Goal: Task Accomplishment & Management: Use online tool/utility

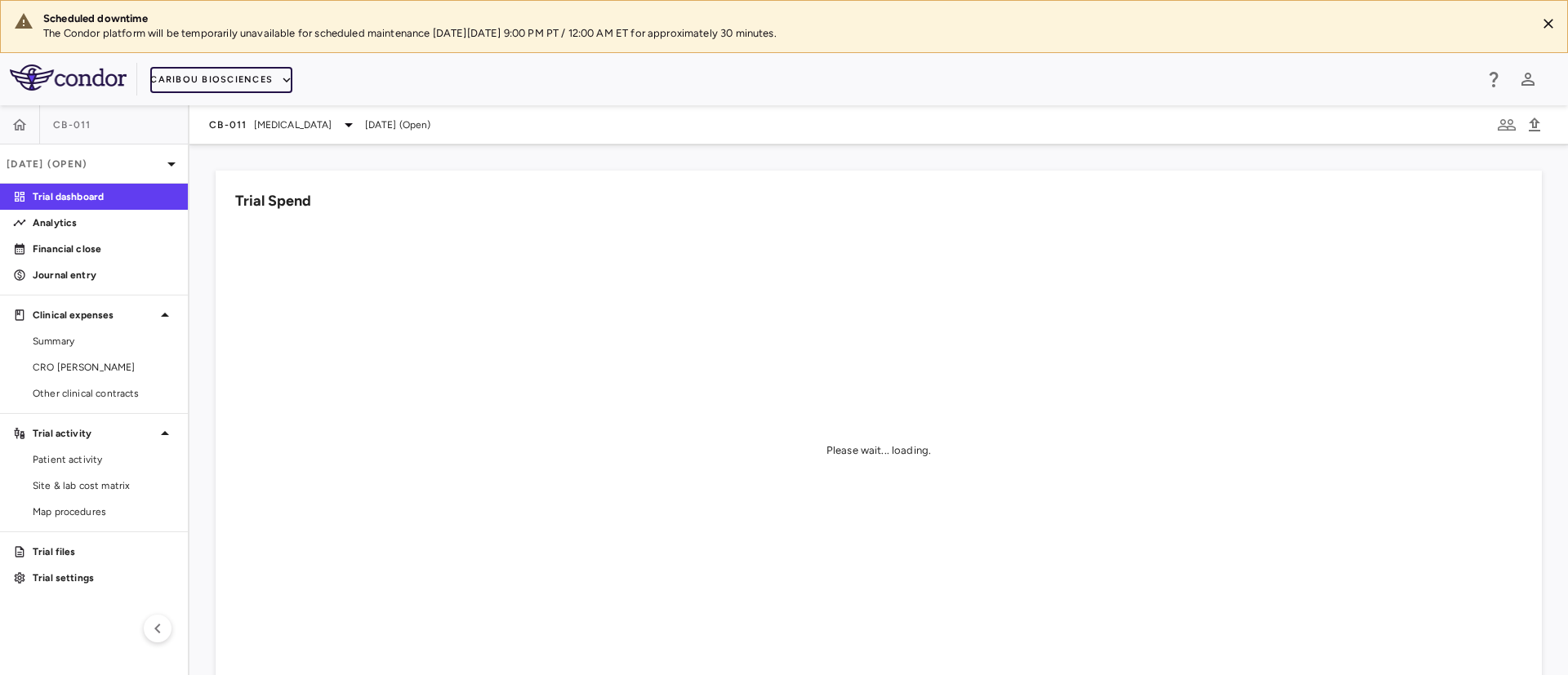
click at [287, 68] on button "Caribou Biosciences" at bounding box center [222, 79] width 142 height 26
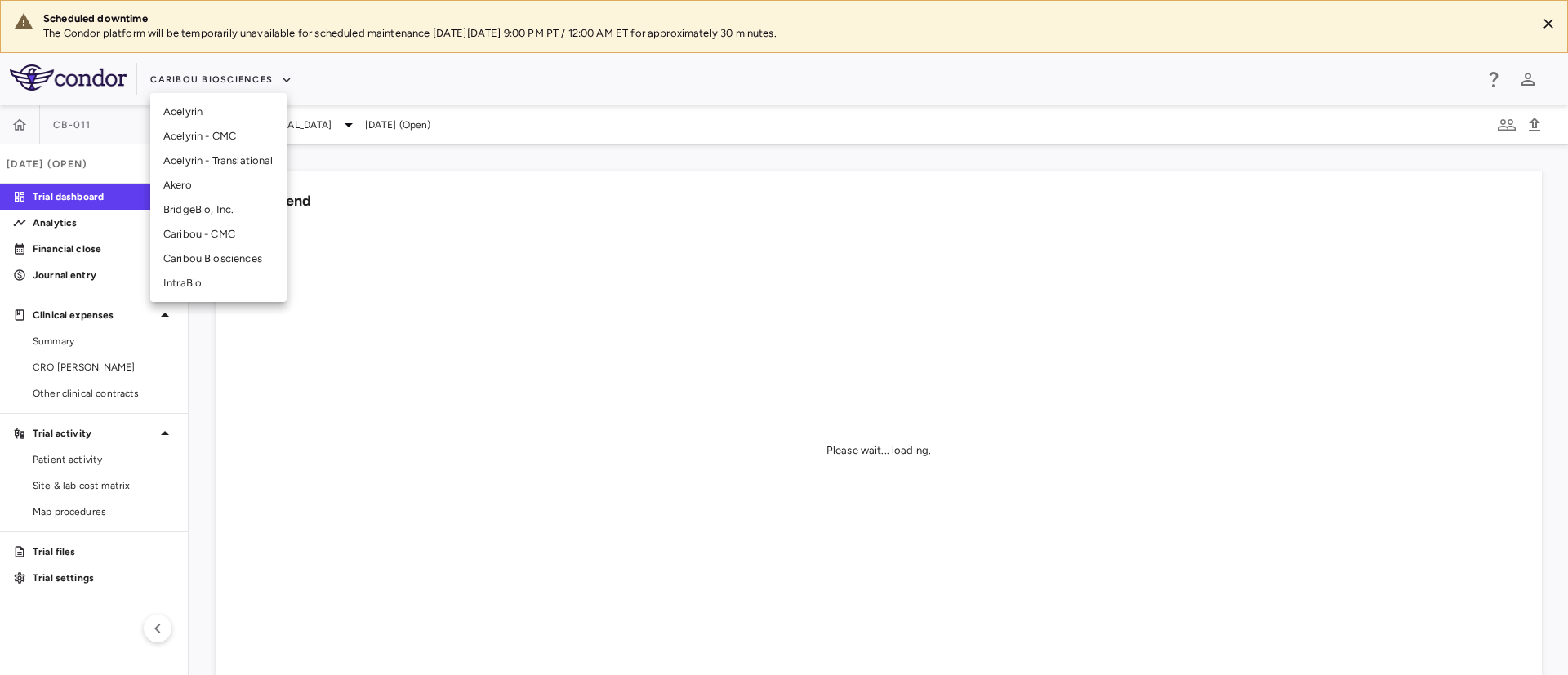
click at [185, 282] on li "IntraBio" at bounding box center [218, 283] width 136 height 25
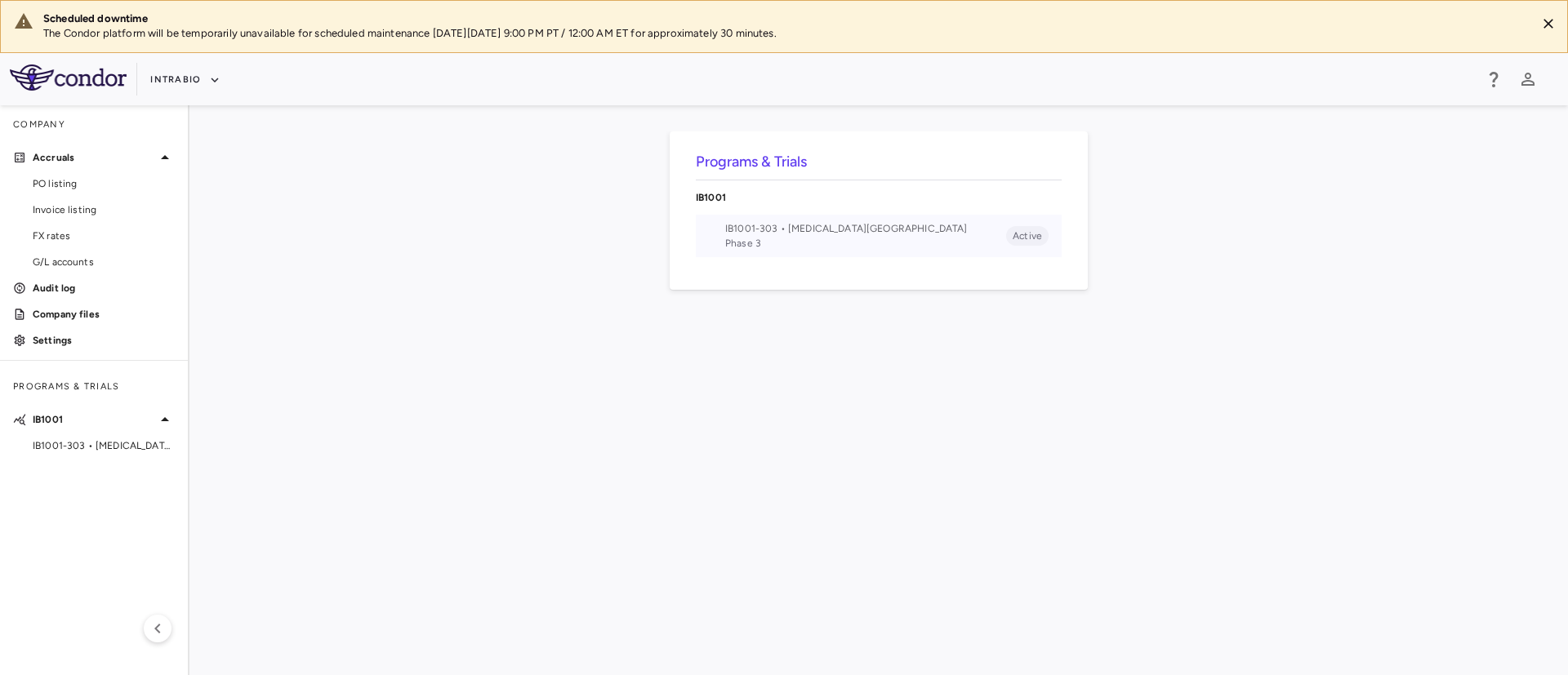
click at [732, 236] on span "Phase 3" at bounding box center [866, 244] width 281 height 15
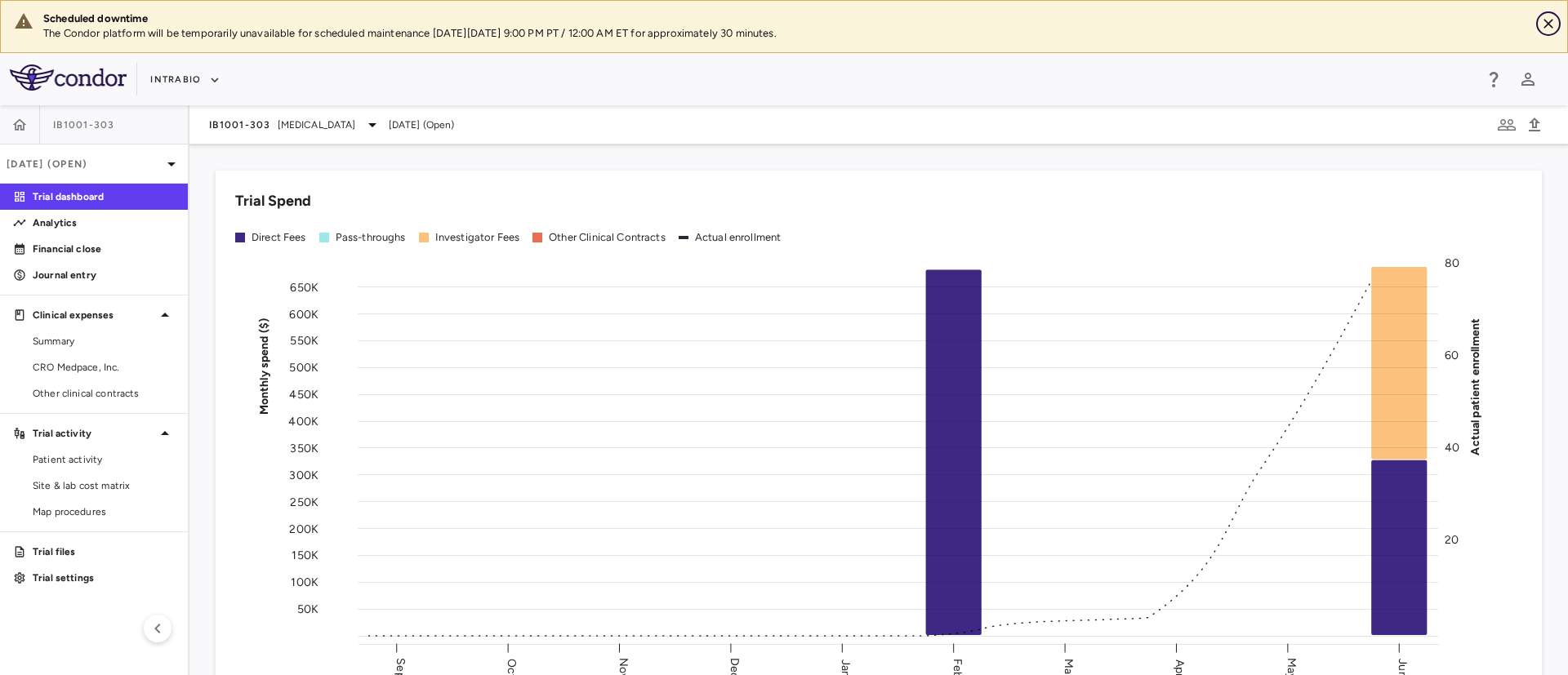
click at [1552, 18] on icon "Close" at bounding box center [1549, 24] width 16 height 16
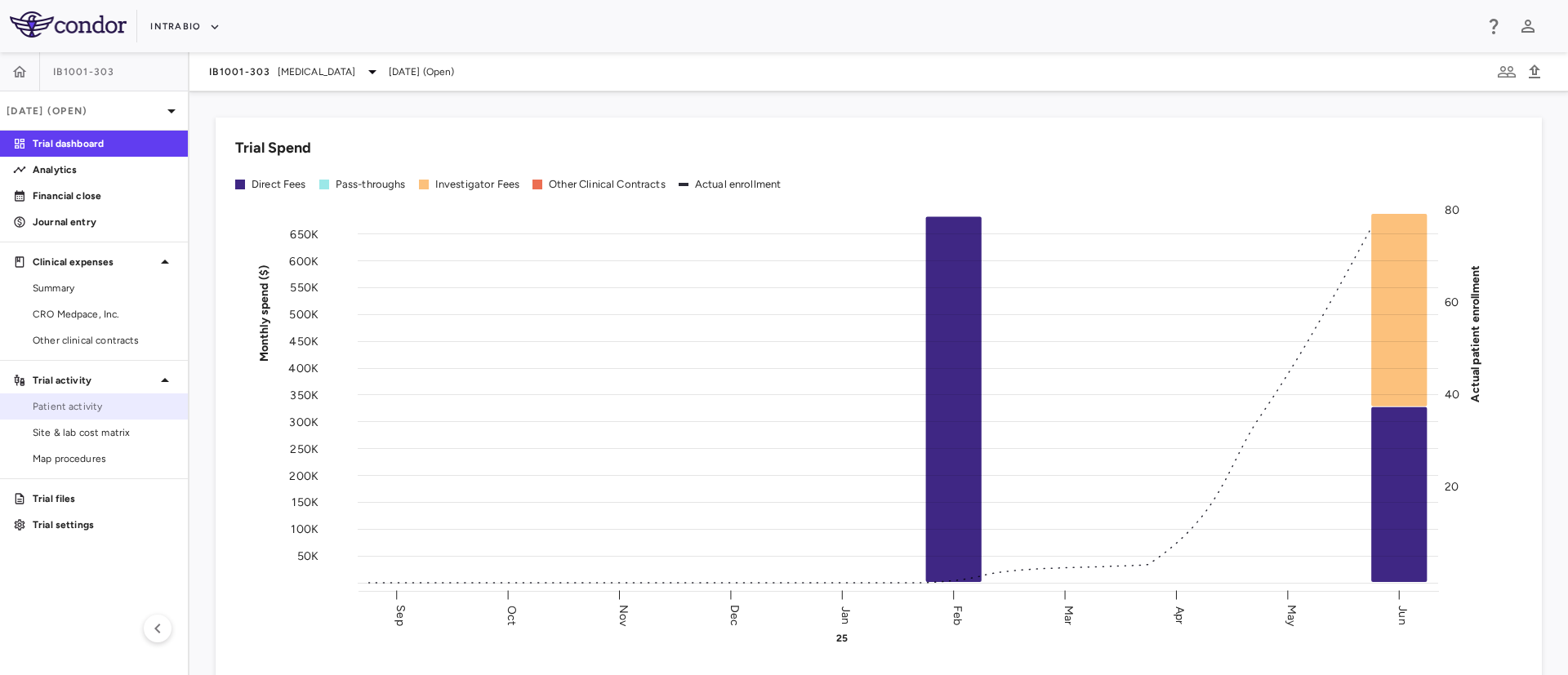
click at [70, 412] on span "Patient activity" at bounding box center [104, 407] width 142 height 15
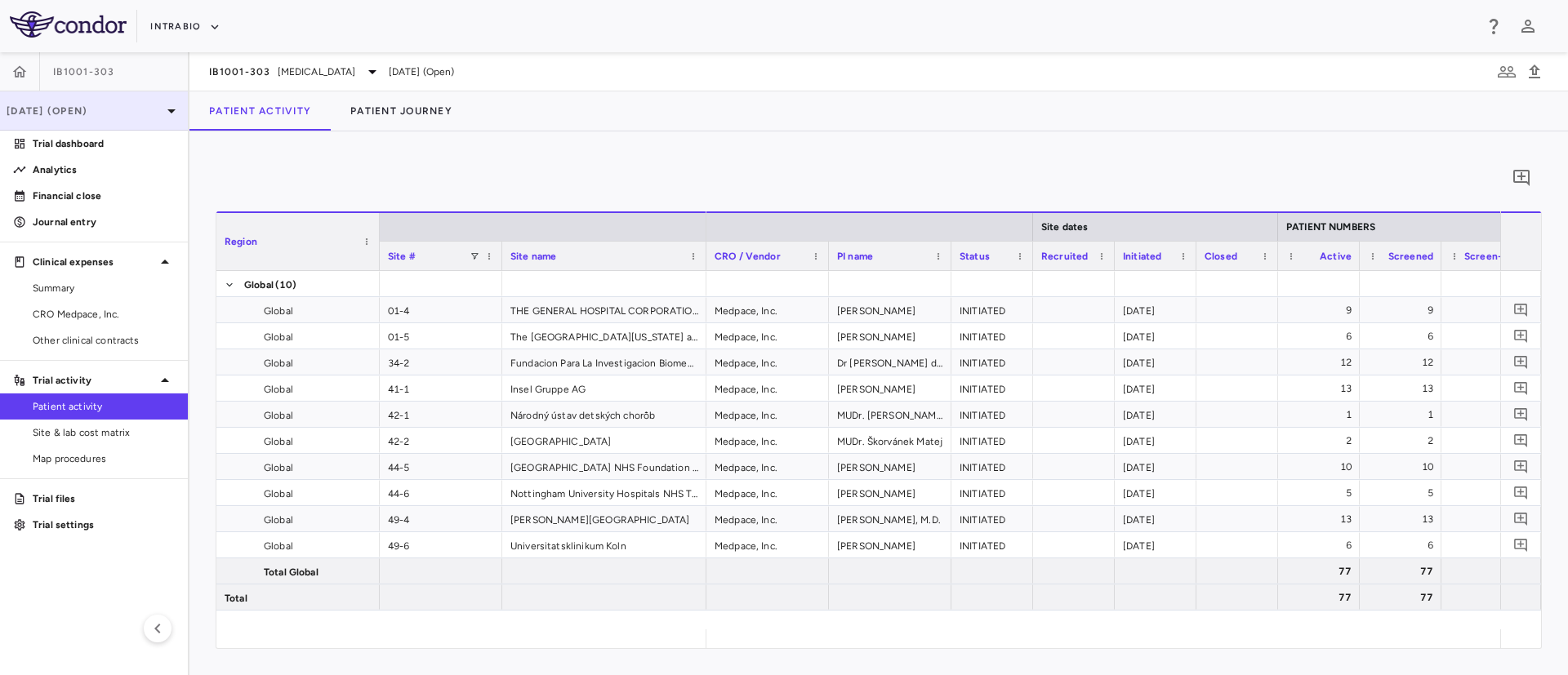
click at [170, 112] on icon at bounding box center [171, 110] width 19 height 19
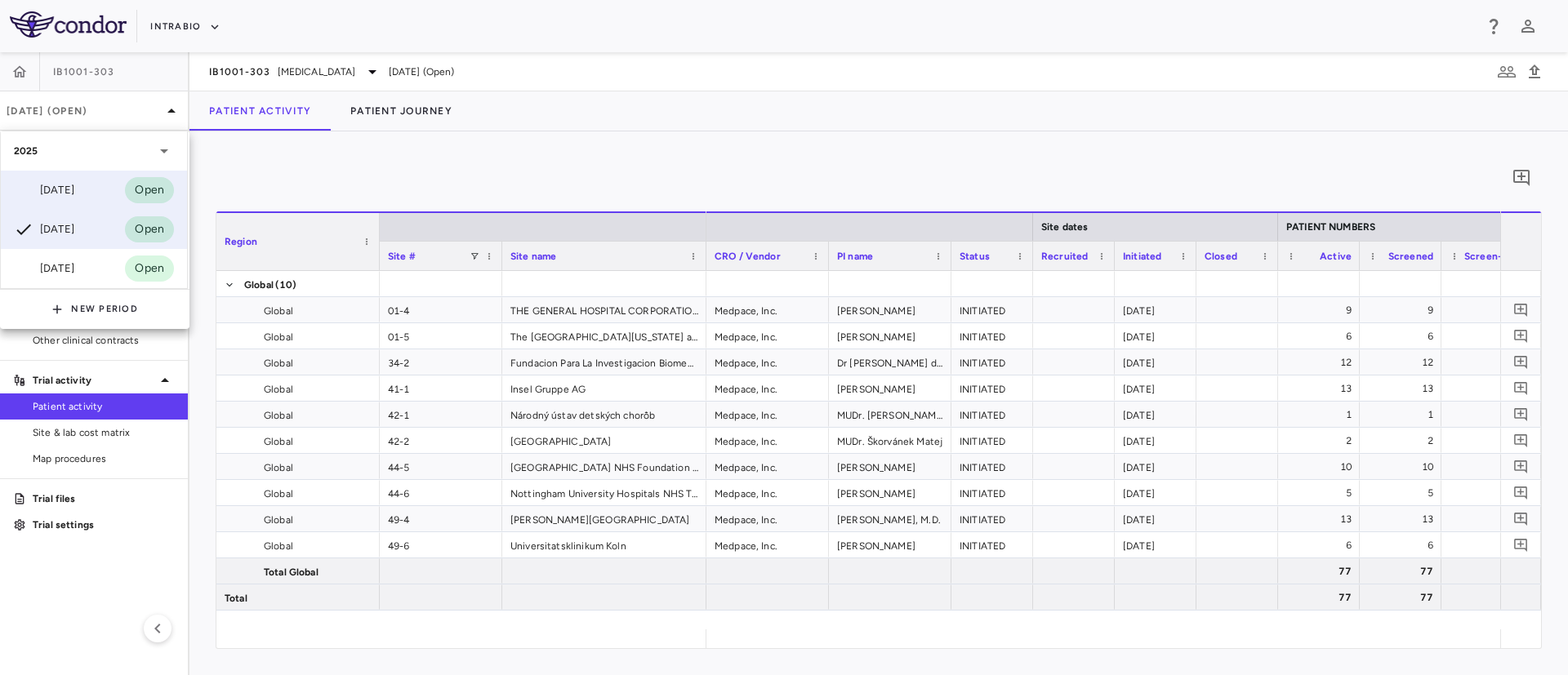
click at [74, 182] on div "[DATE]" at bounding box center [44, 190] width 60 height 19
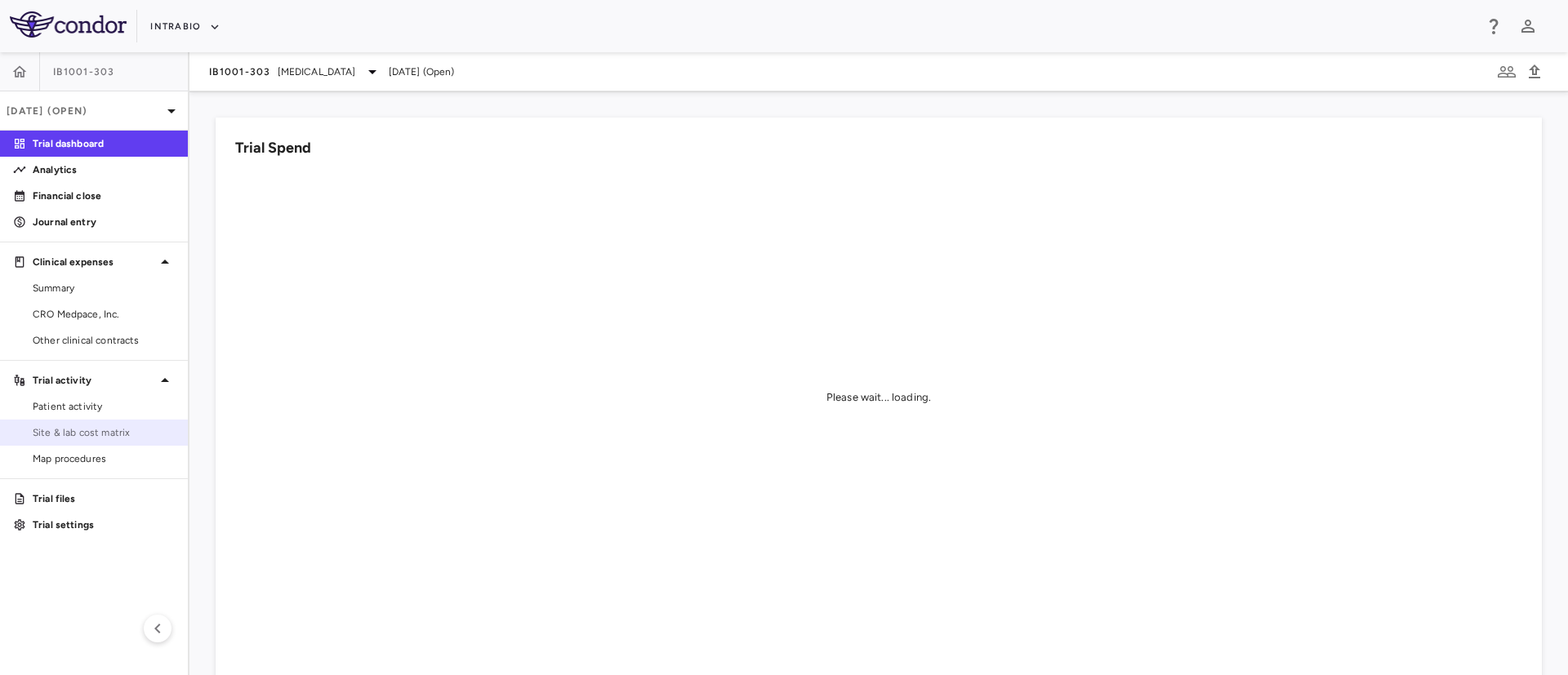
click at [70, 427] on span "Site & lab cost matrix" at bounding box center [104, 432] width 142 height 15
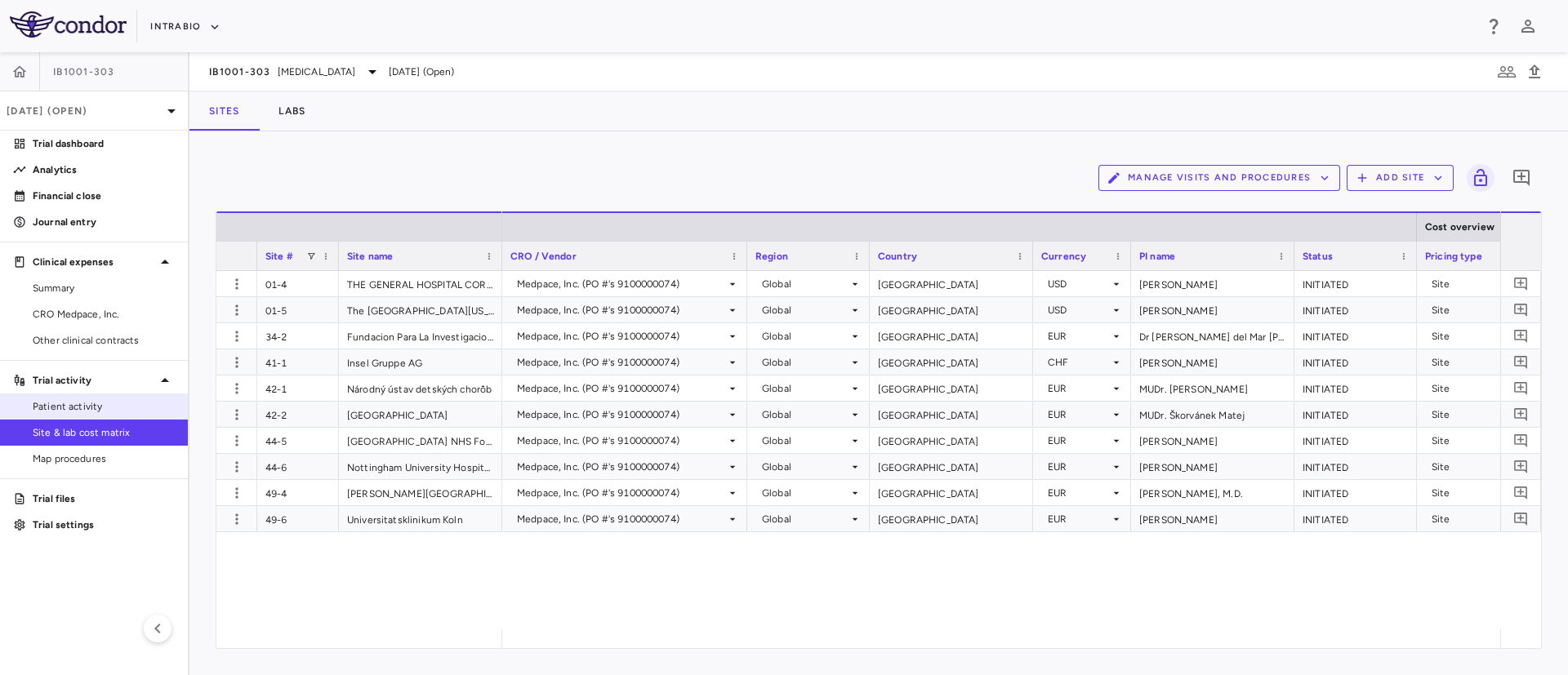
click at [55, 394] on link "Patient activity" at bounding box center [94, 406] width 188 height 25
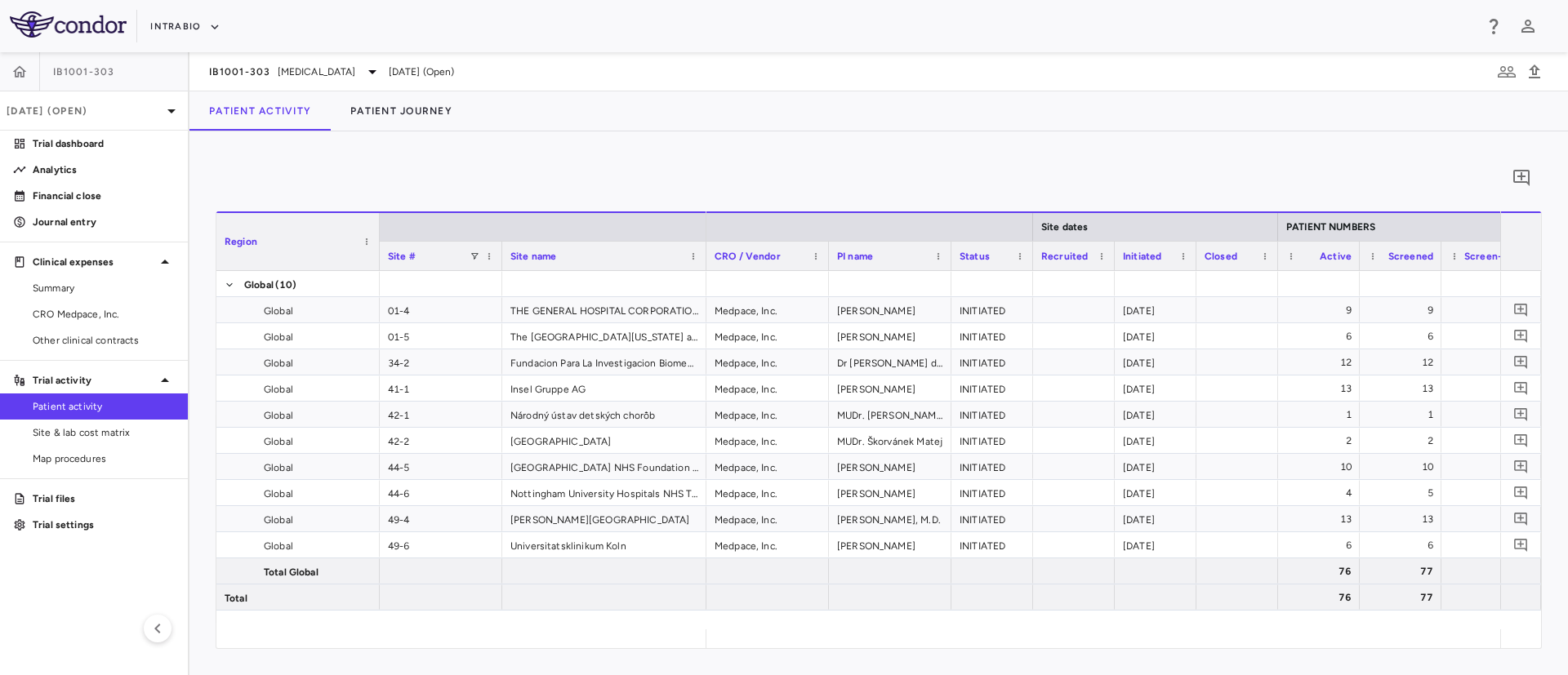
scroll to position [0, 1166]
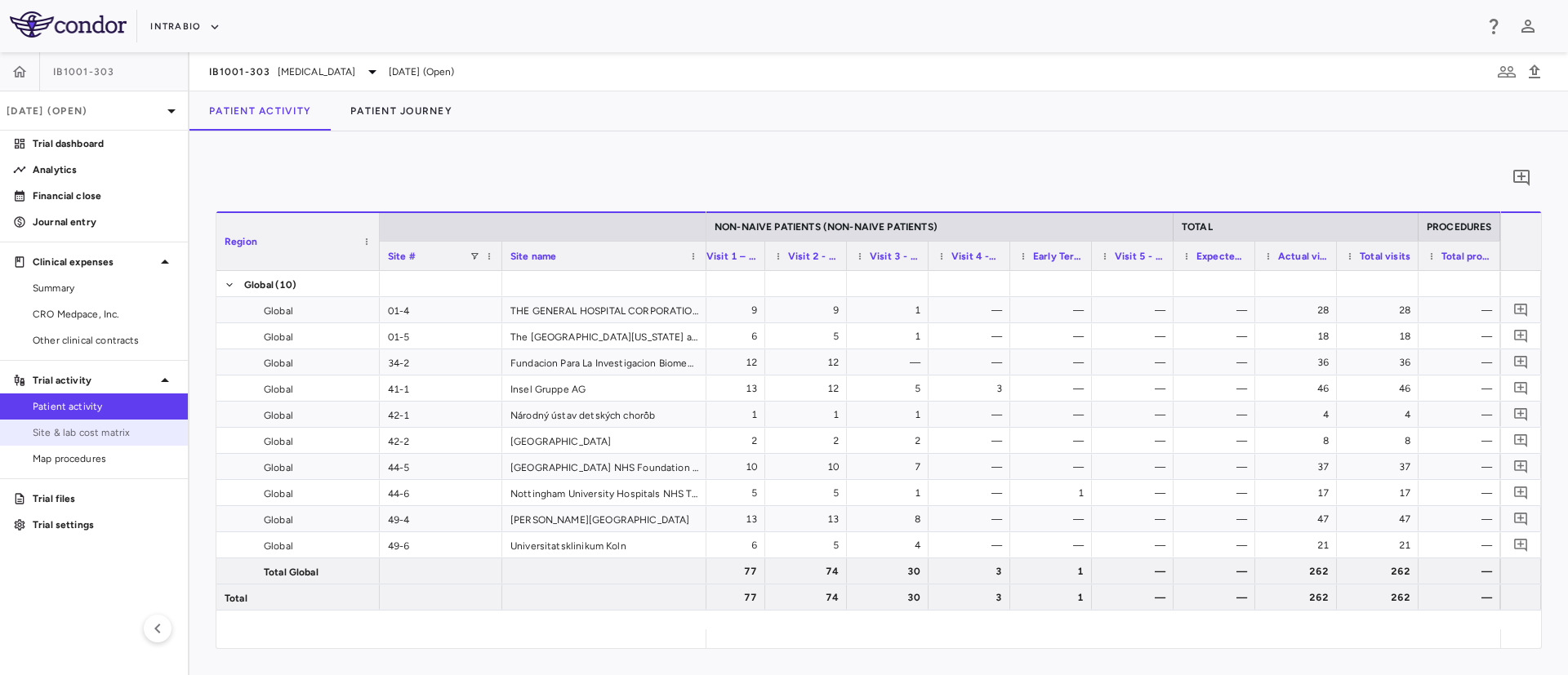
click at [95, 435] on span "Site & lab cost matrix" at bounding box center [104, 432] width 142 height 15
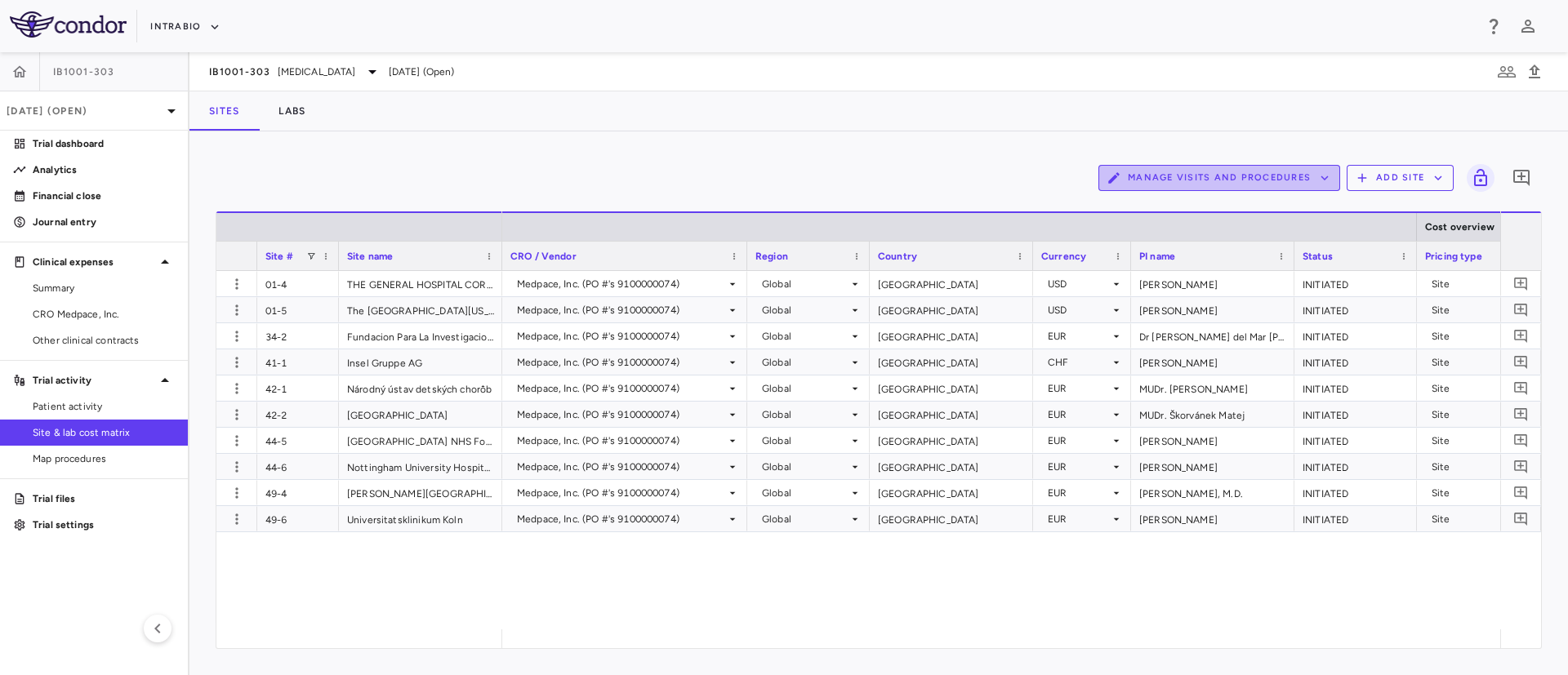
click at [1298, 183] on button "Manage Visits and Procedures" at bounding box center [1218, 178] width 242 height 26
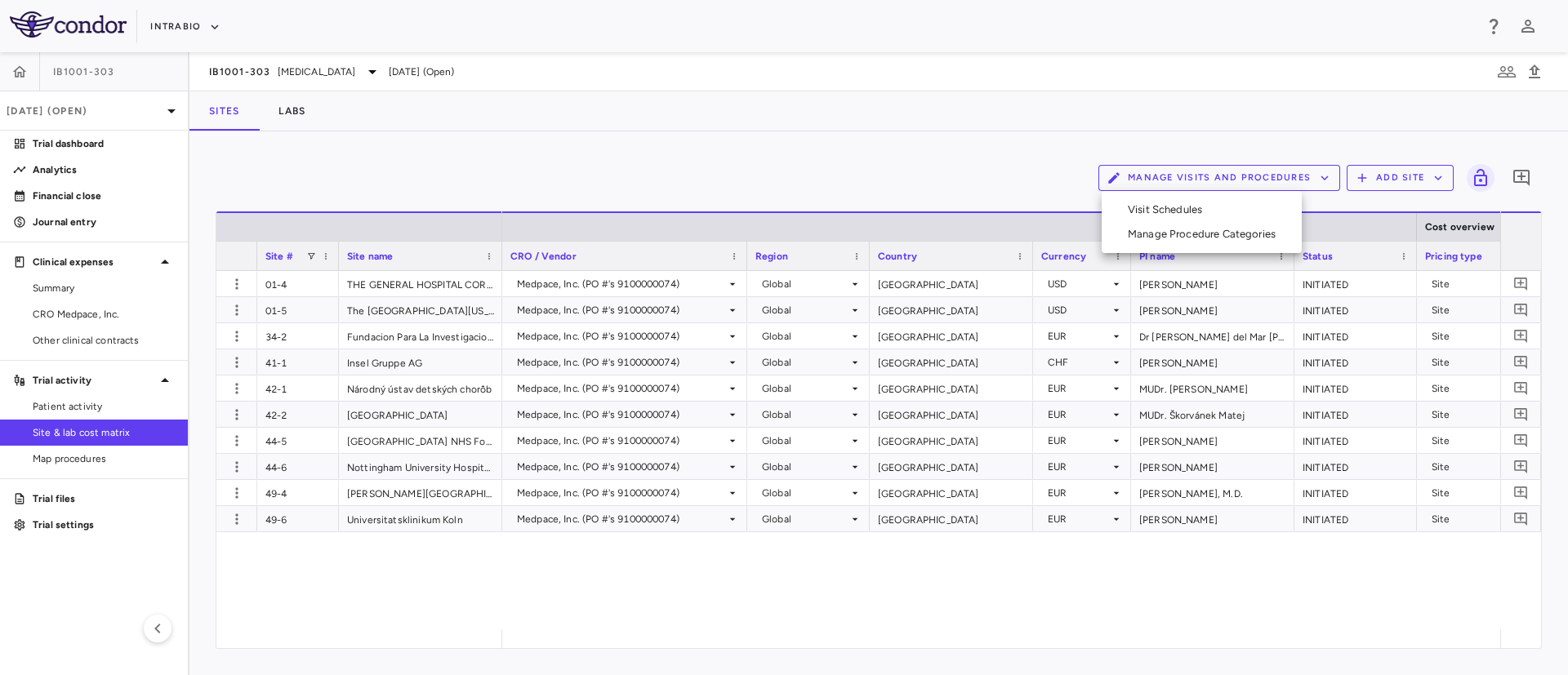
click at [1168, 209] on li "Visit Schedules" at bounding box center [1201, 210] width 174 height 25
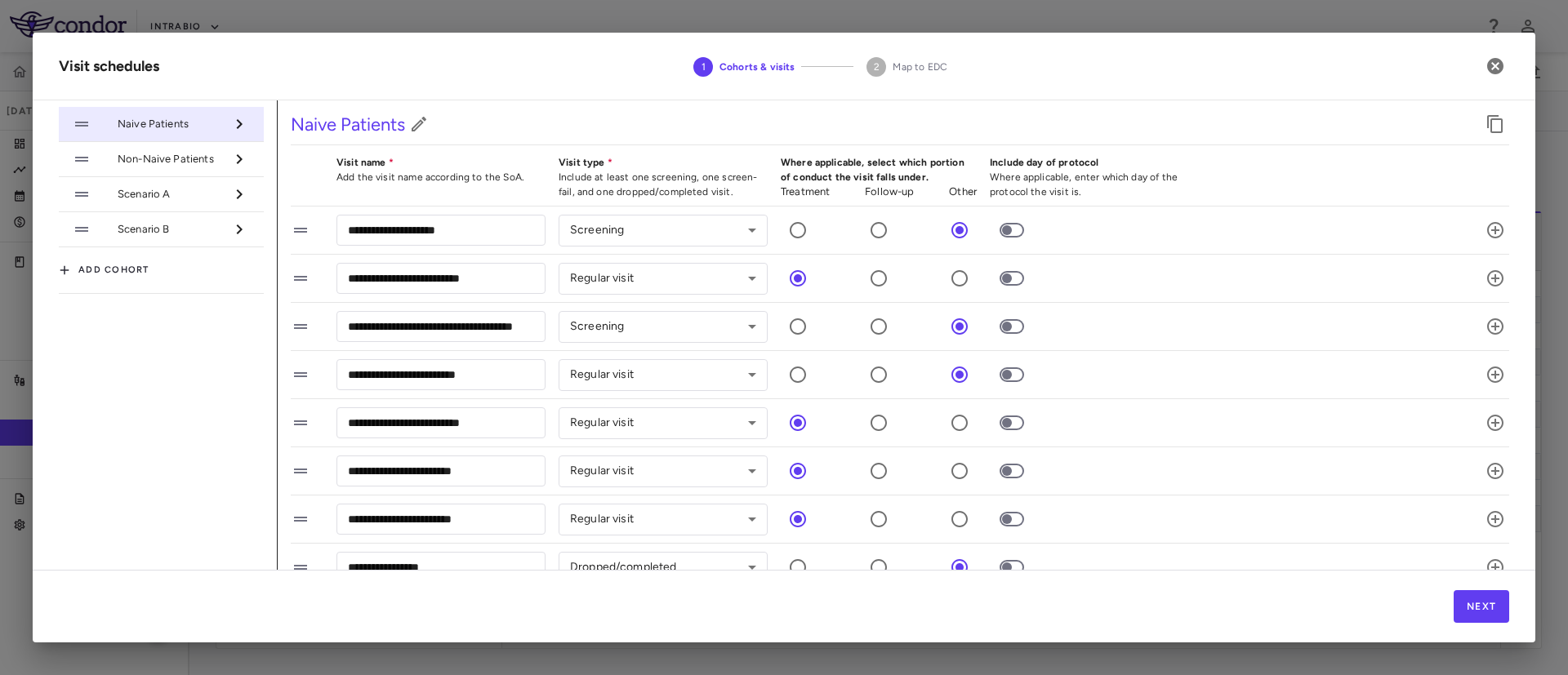
click at [1479, 628] on div "Next" at bounding box center [784, 607] width 1502 height 73
click at [1479, 619] on button "Next" at bounding box center [1481, 607] width 56 height 33
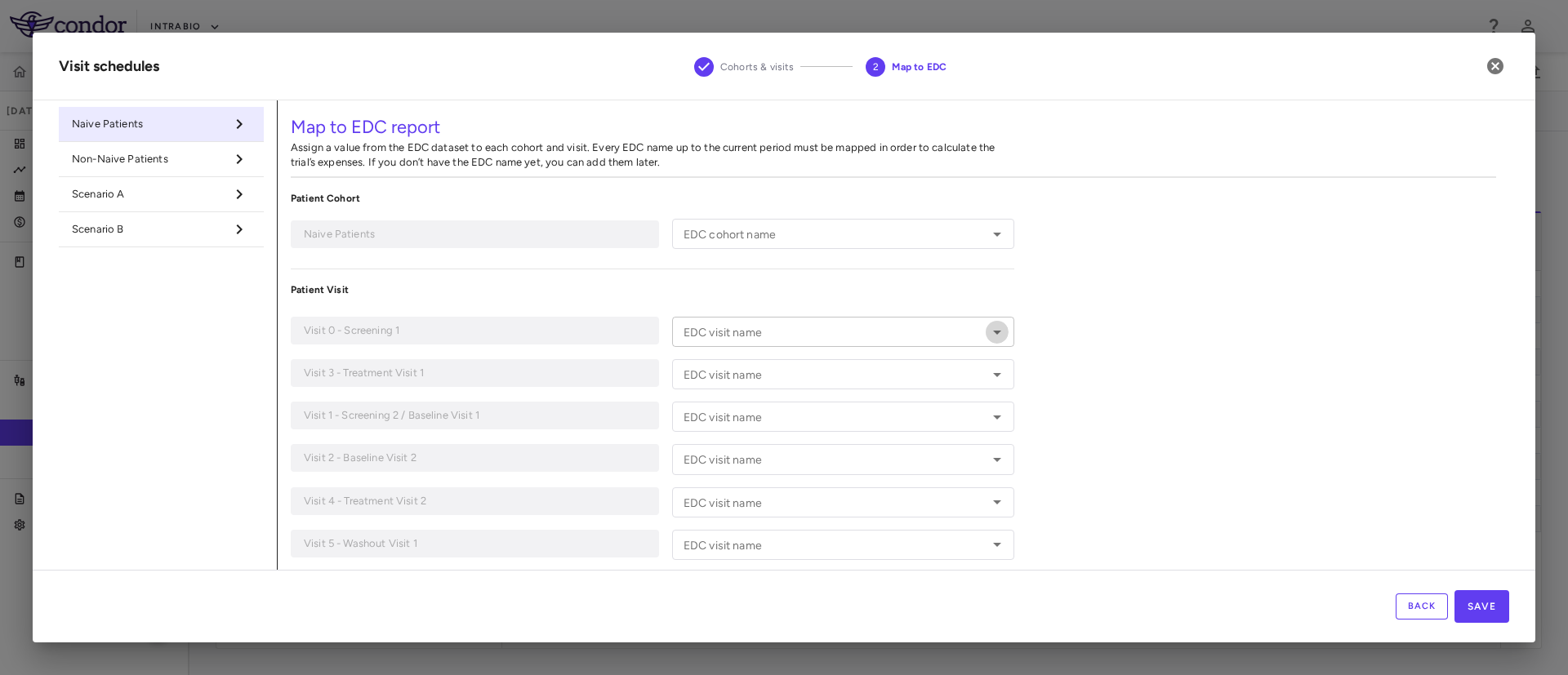
click at [989, 330] on icon "Open" at bounding box center [997, 331] width 19 height 19
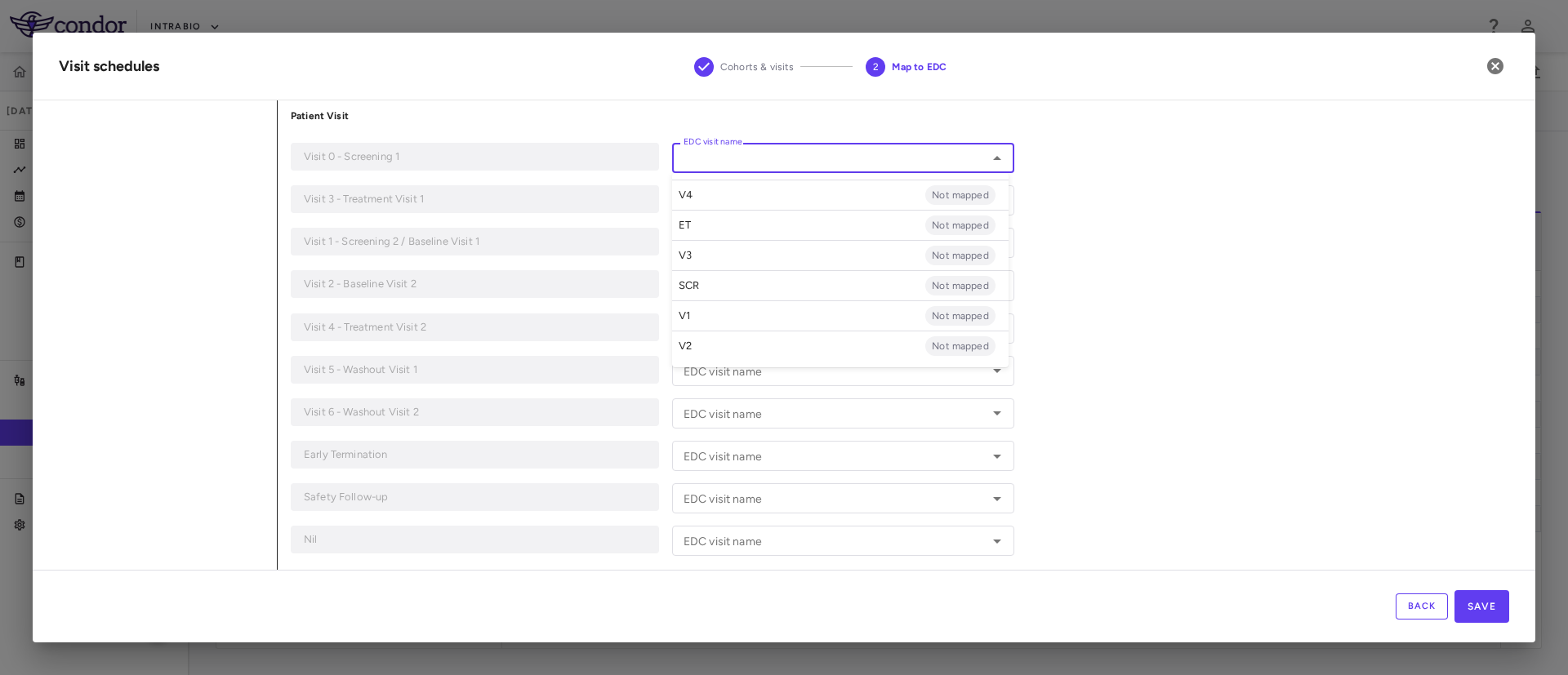
scroll to position [185, 0]
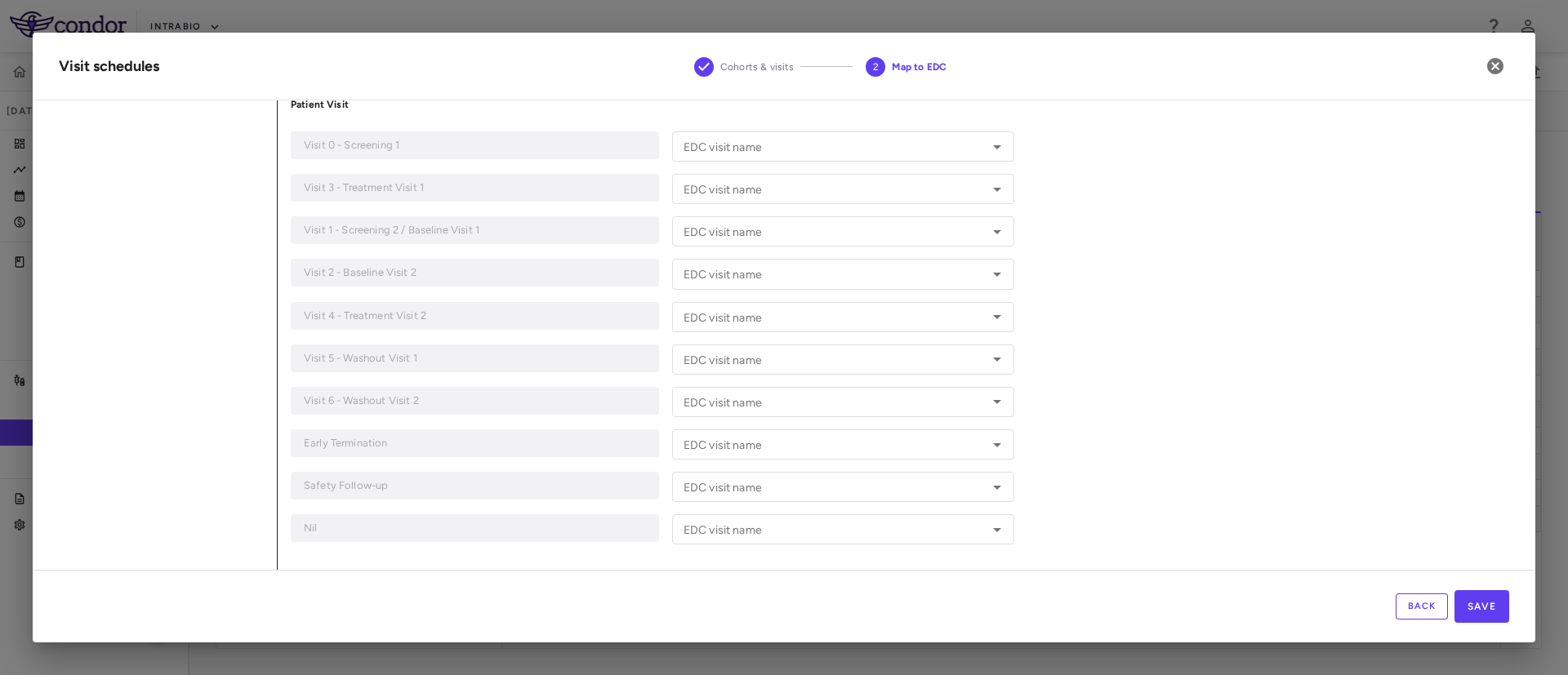
click at [1124, 240] on div "Map to EDC report Assign a value from the EDC dataset to each cohort and visit.…" at bounding box center [893, 243] width 1231 height 655
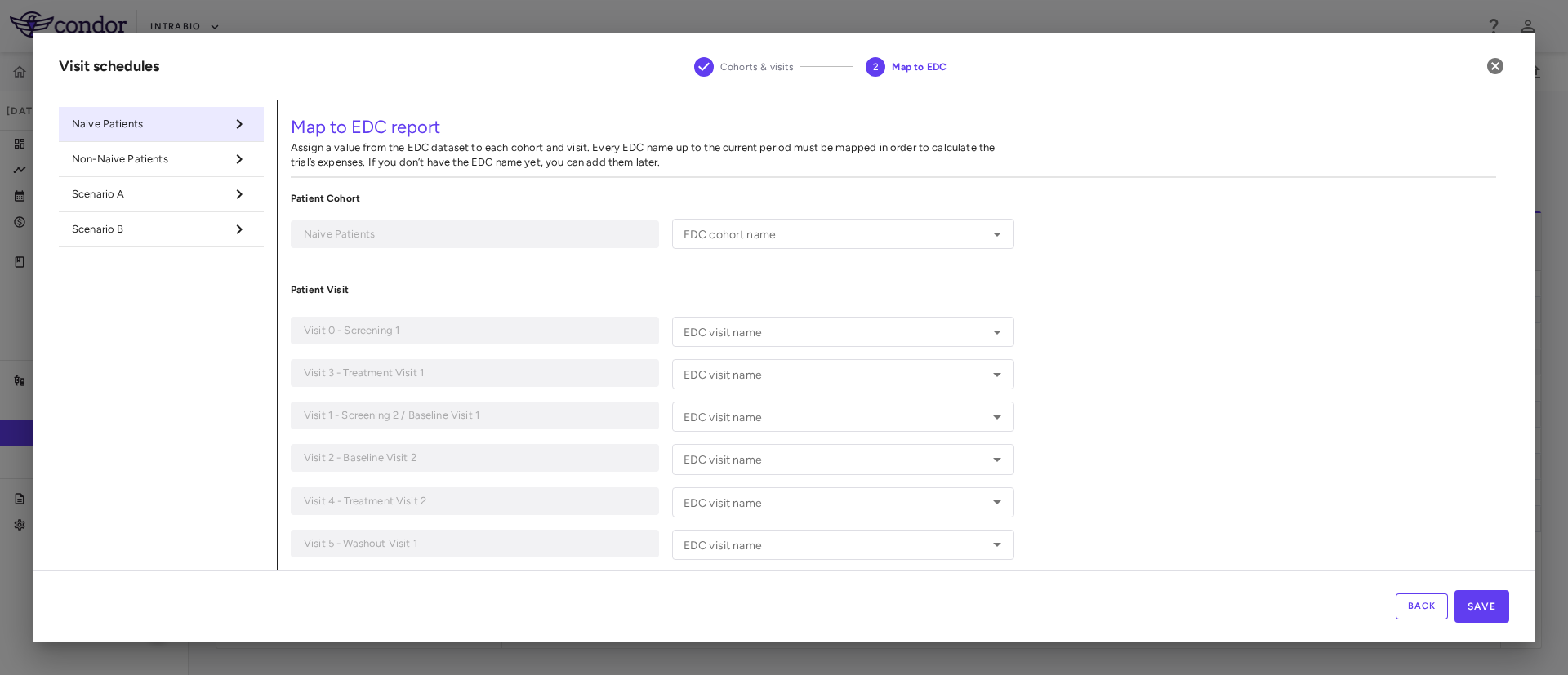
click at [109, 160] on span "Non-Naive Patients" at bounding box center [148, 159] width 152 height 15
type input "**********"
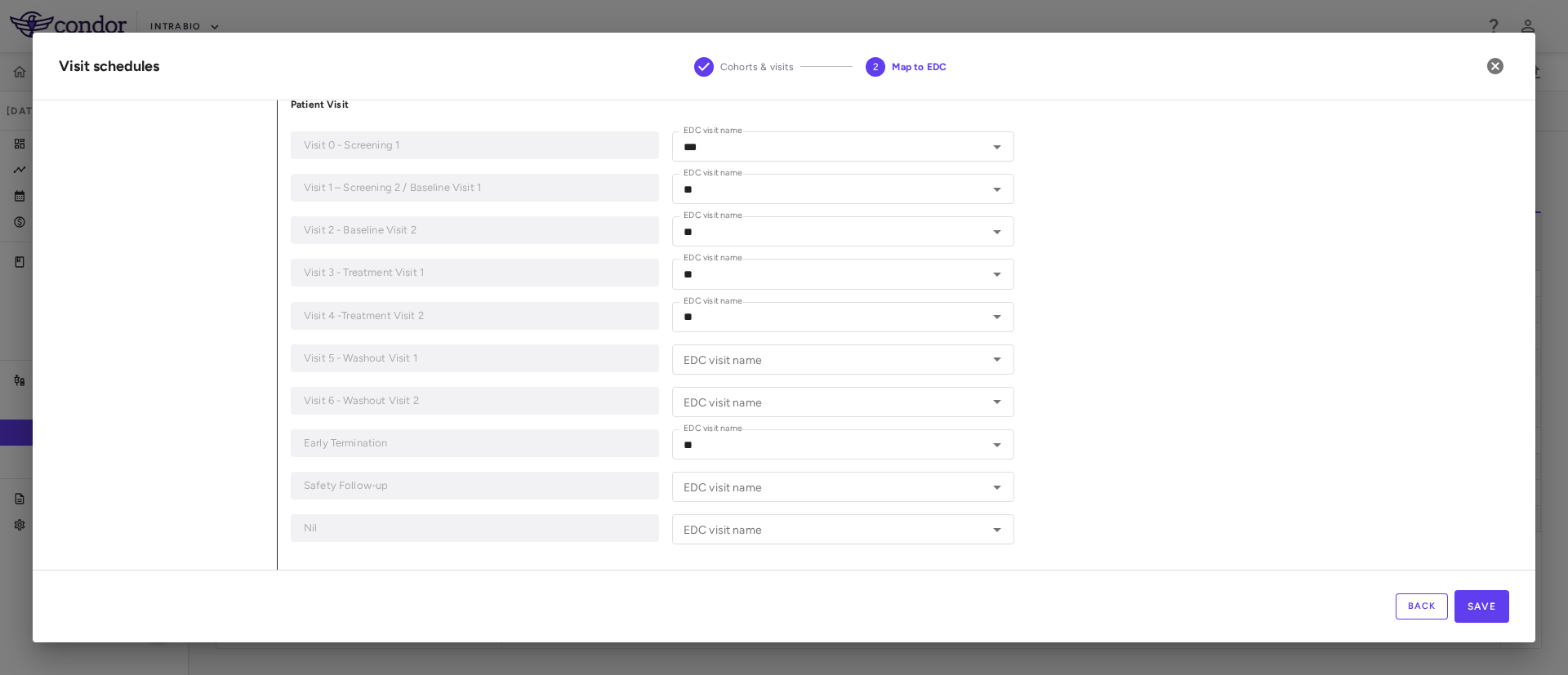
scroll to position [184, 0]
click at [1494, 63] on icon "button" at bounding box center [1495, 67] width 16 height 16
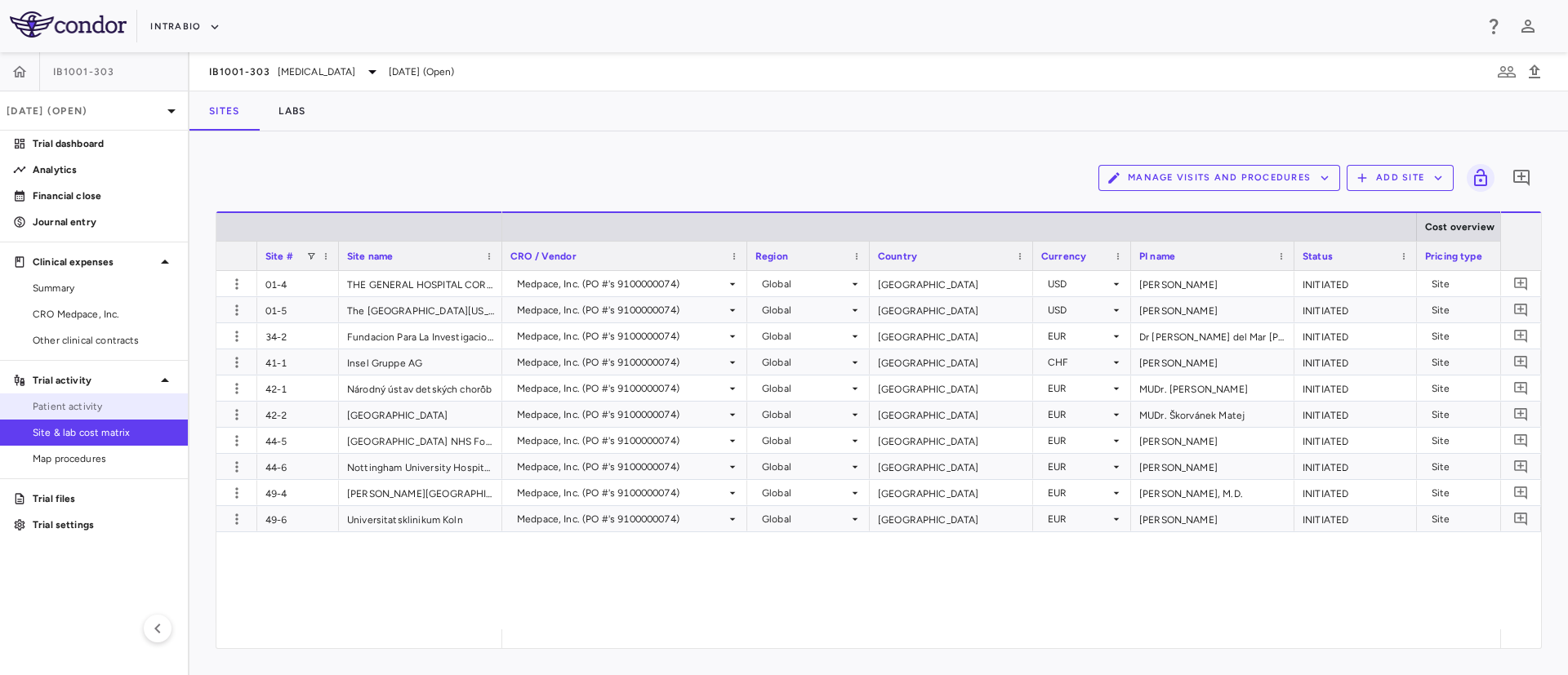
click at [32, 414] on link "Patient activity" at bounding box center [94, 406] width 188 height 25
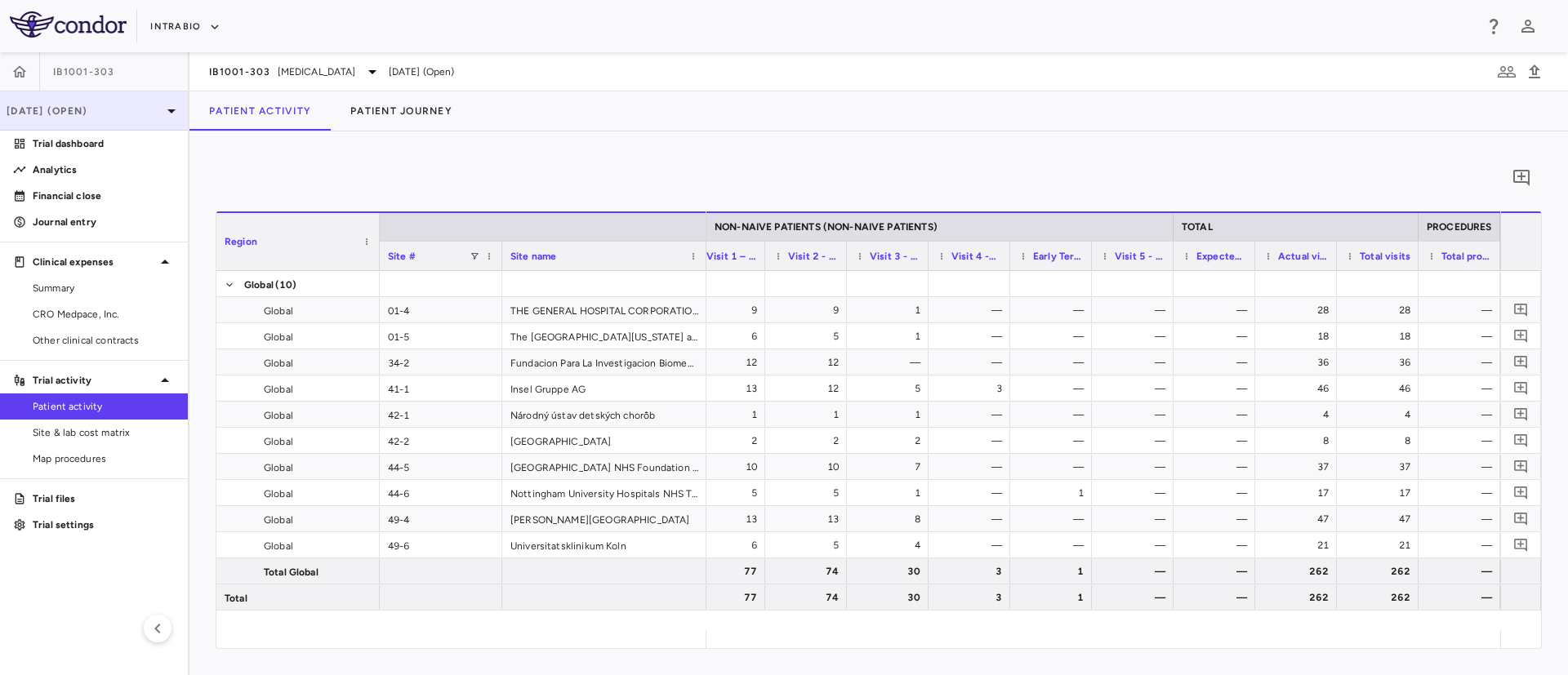
click at [173, 111] on icon at bounding box center [171, 111] width 8 height 4
